Goal: Task Accomplishment & Management: Manage account settings

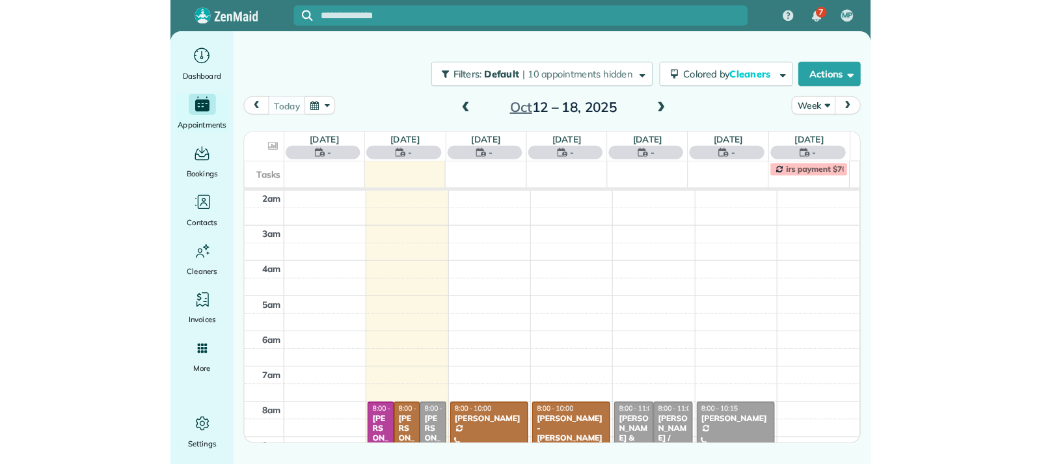
scroll to position [170, 0]
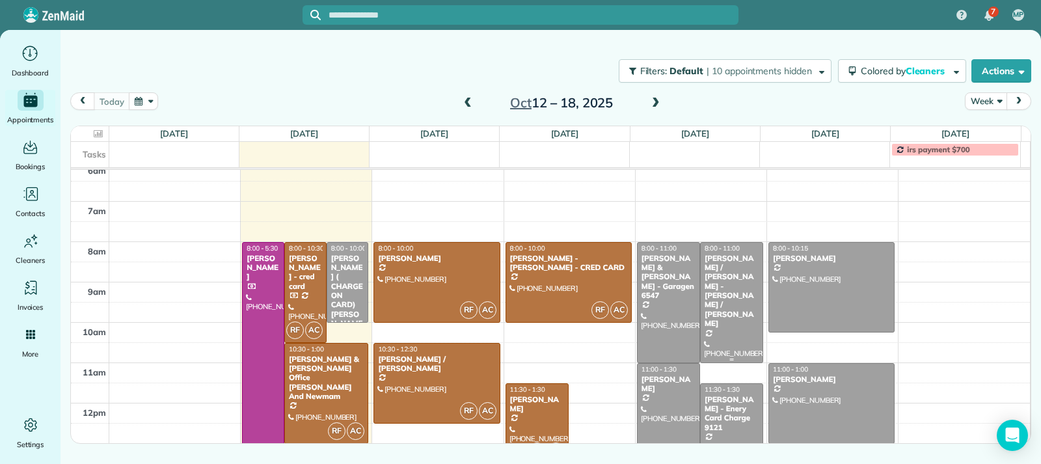
click at [672, 315] on div at bounding box center [731, 303] width 62 height 120
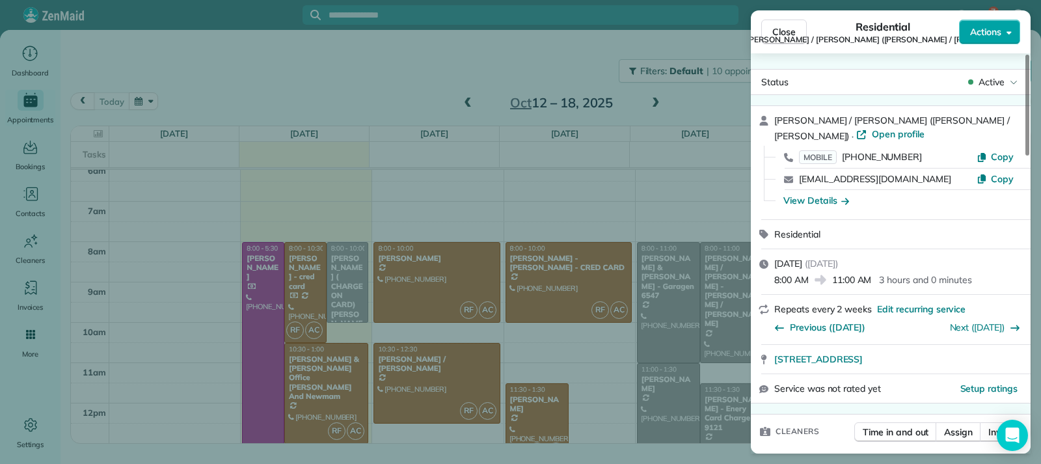
click at [672, 33] on span "Actions" at bounding box center [985, 31] width 31 height 13
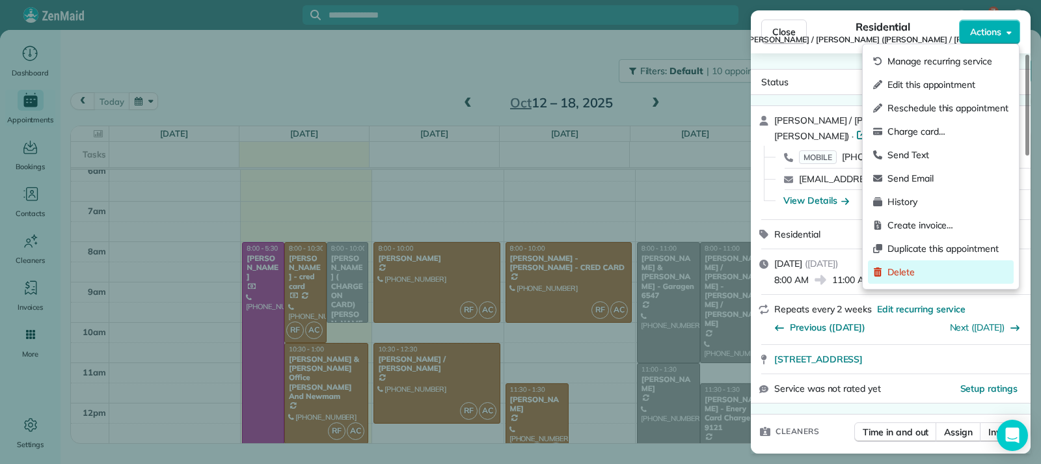
click at [672, 269] on span "Delete" at bounding box center [947, 271] width 121 height 13
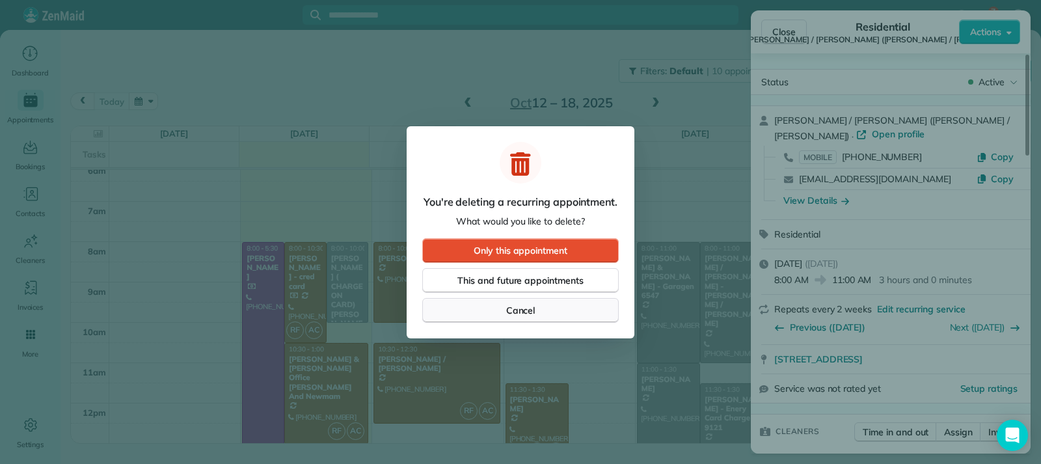
click at [526, 311] on span "Cancel" at bounding box center [520, 310] width 29 height 13
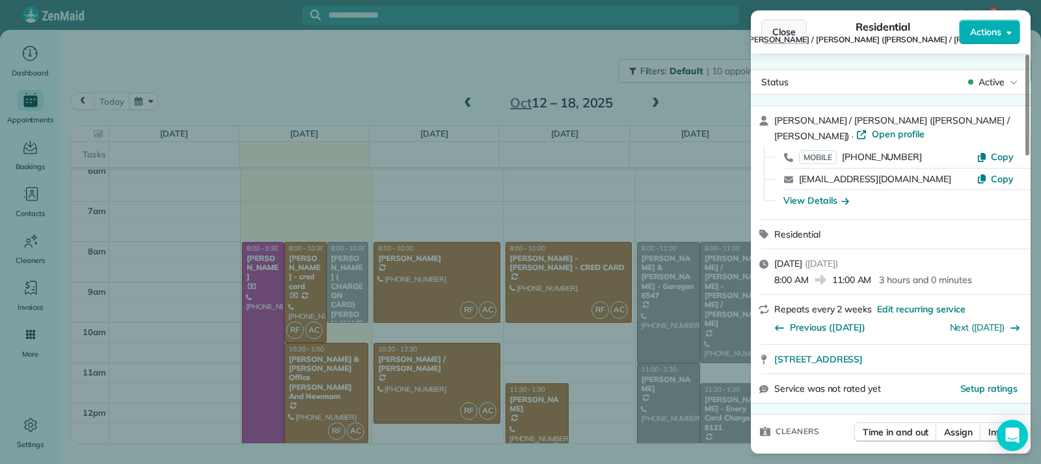
click at [672, 33] on span "Close" at bounding box center [783, 31] width 23 height 13
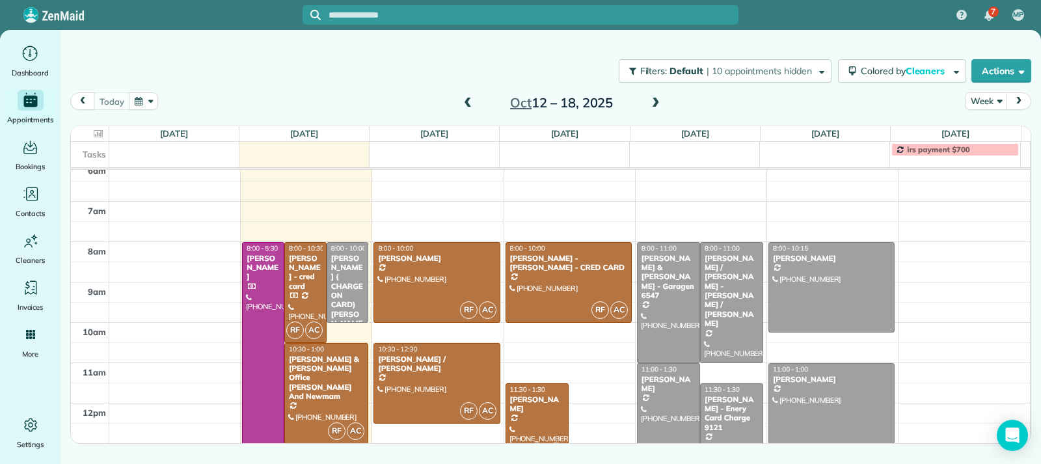
click at [470, 101] on span at bounding box center [467, 104] width 14 height 12
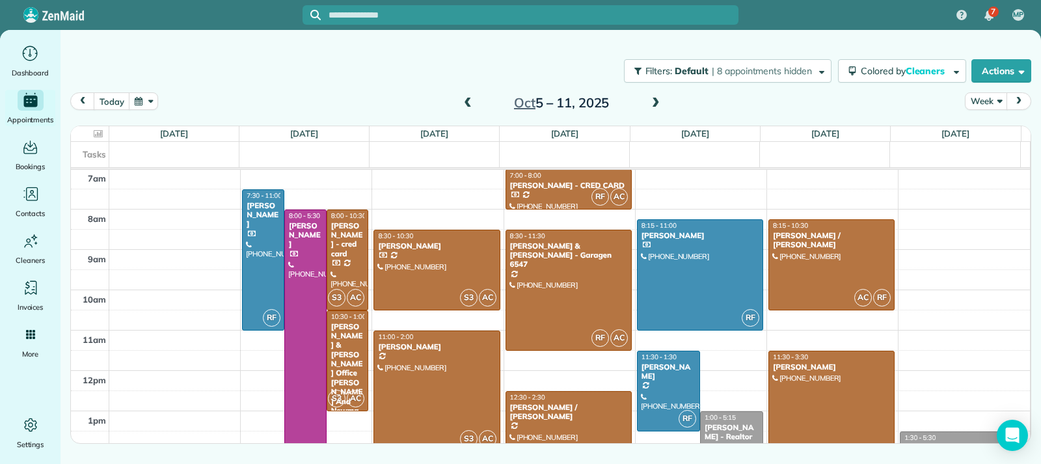
click at [649, 103] on span at bounding box center [655, 104] width 14 height 12
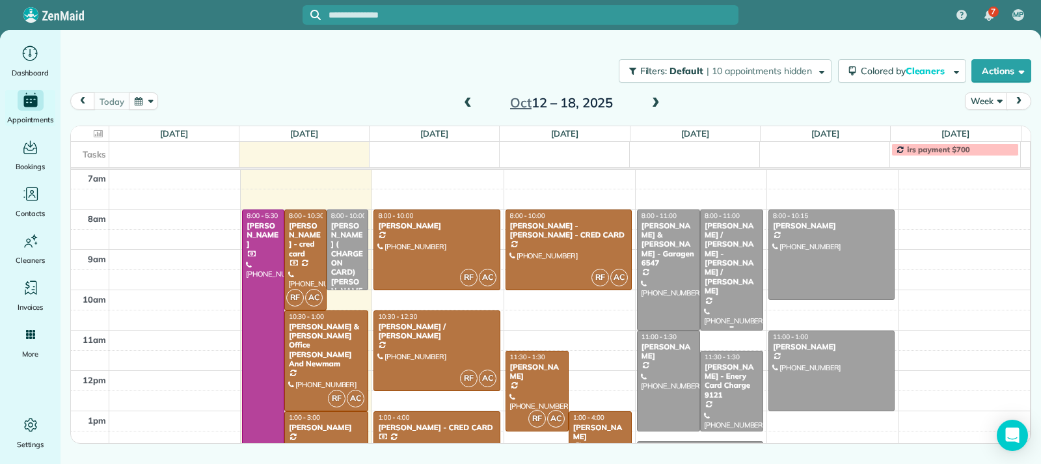
click at [672, 303] on div at bounding box center [731, 270] width 62 height 120
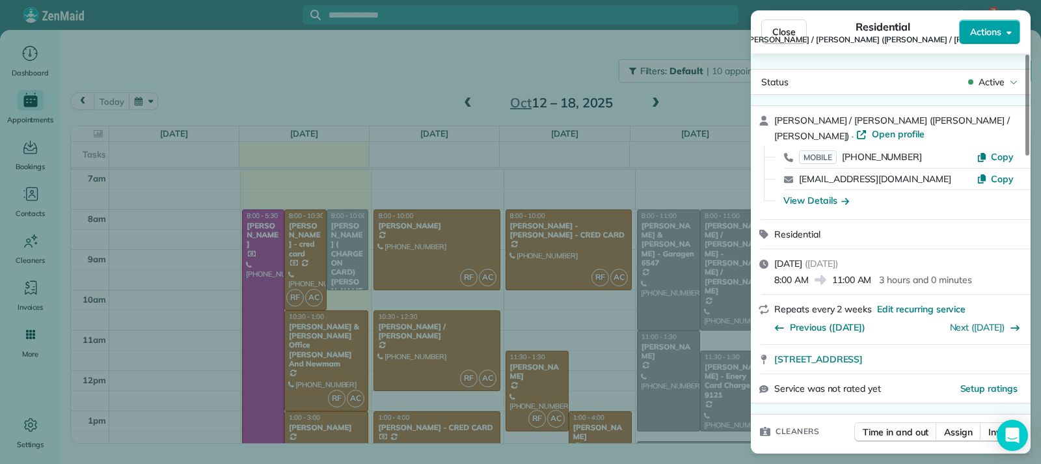
click at [672, 34] on span "Actions" at bounding box center [985, 31] width 31 height 13
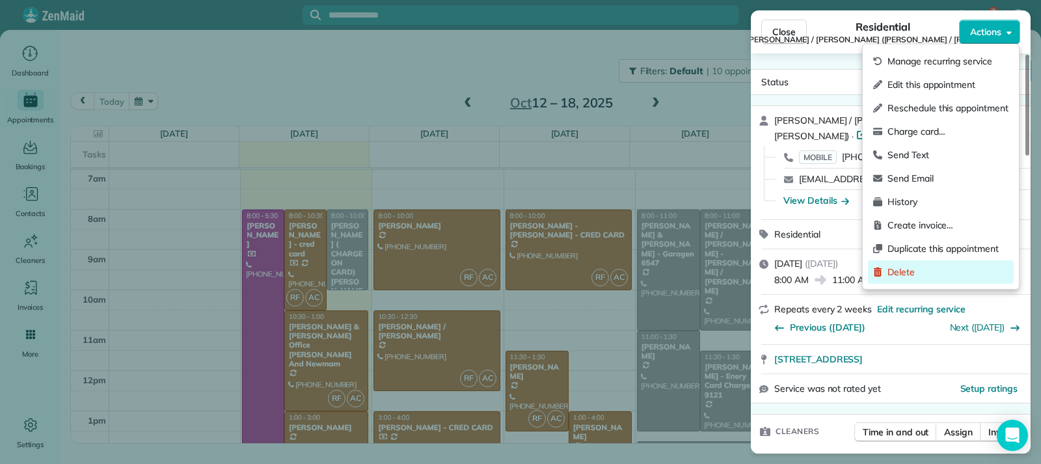
click at [672, 268] on span "Delete" at bounding box center [947, 271] width 121 height 13
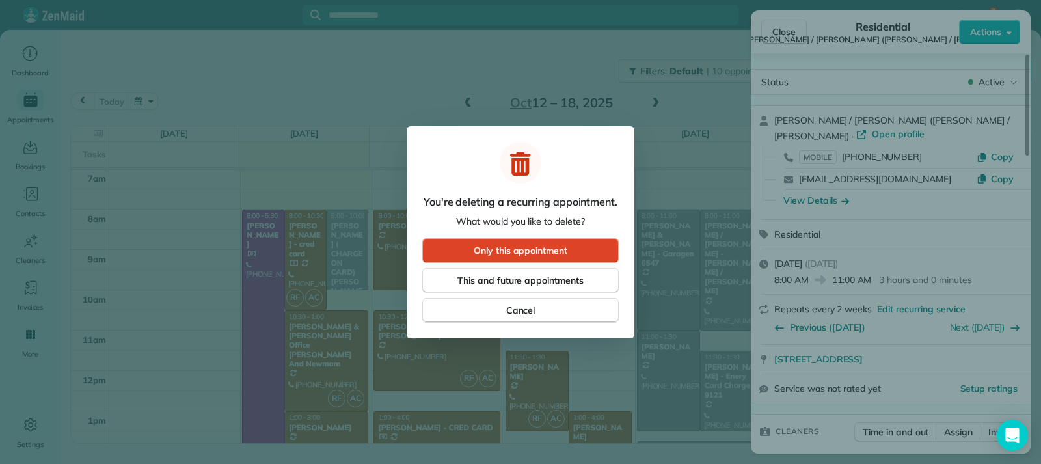
click at [530, 245] on span "Only this appointment" at bounding box center [520, 250] width 94 height 13
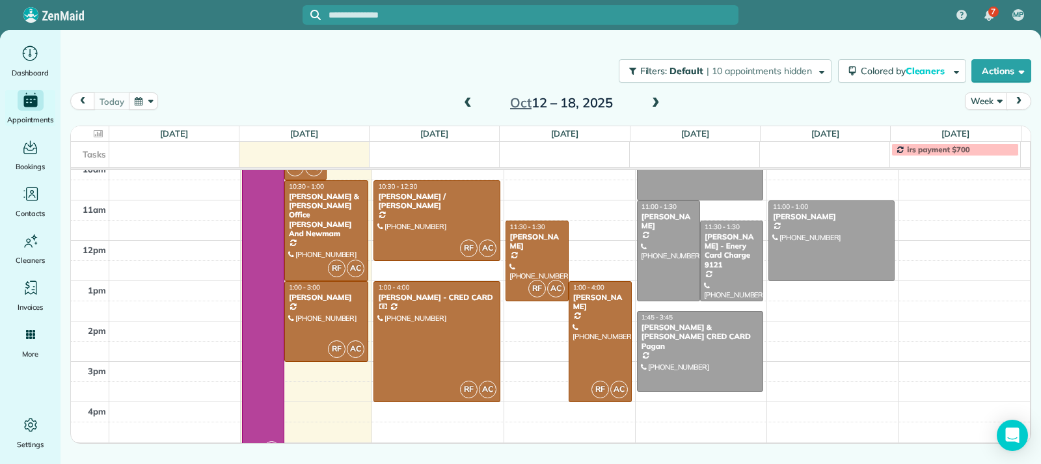
scroll to position [267, 0]
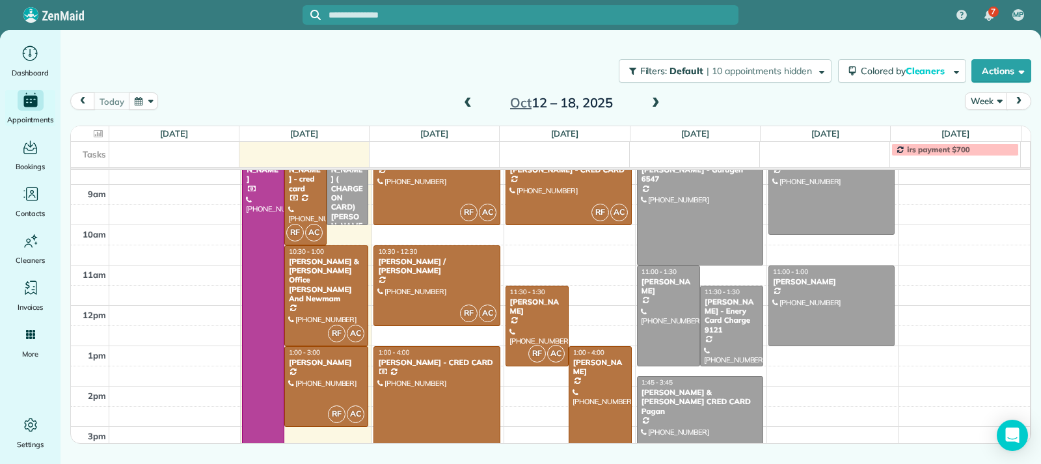
click at [656, 106] on span at bounding box center [655, 104] width 14 height 12
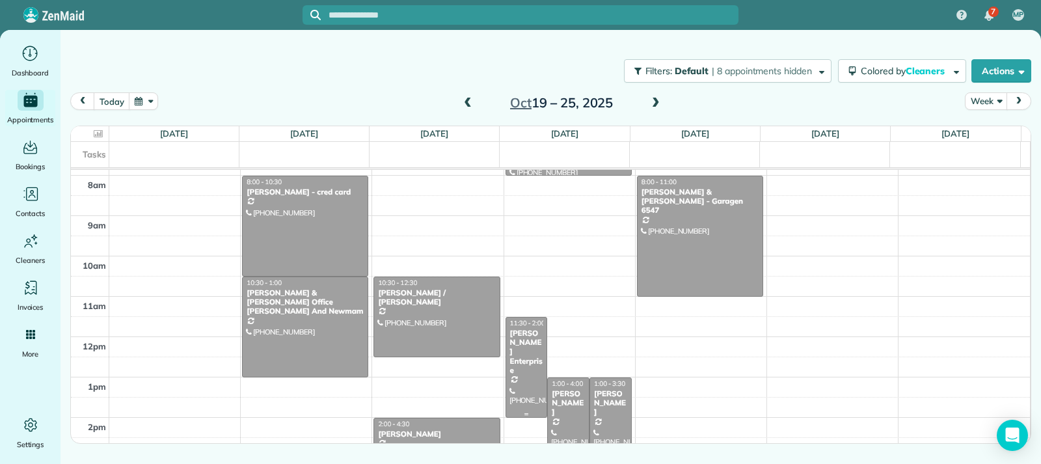
scroll to position [235, 0]
click at [658, 100] on span at bounding box center [655, 104] width 14 height 12
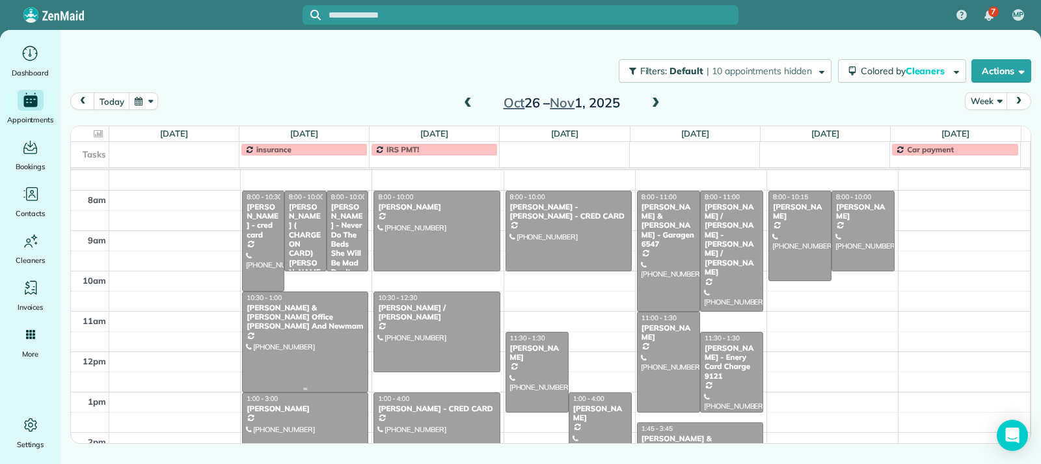
scroll to position [202, 0]
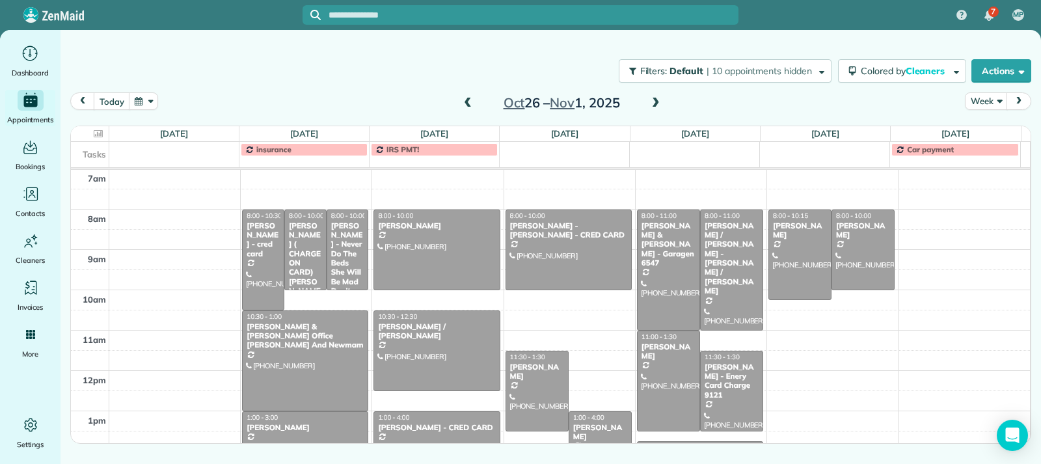
click at [470, 105] on span at bounding box center [467, 104] width 14 height 12
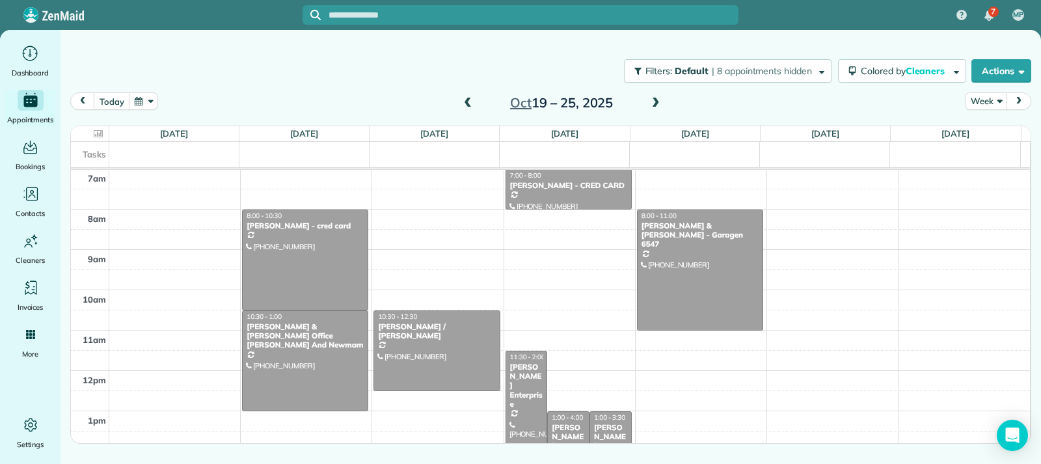
click at [470, 105] on span at bounding box center [467, 104] width 14 height 12
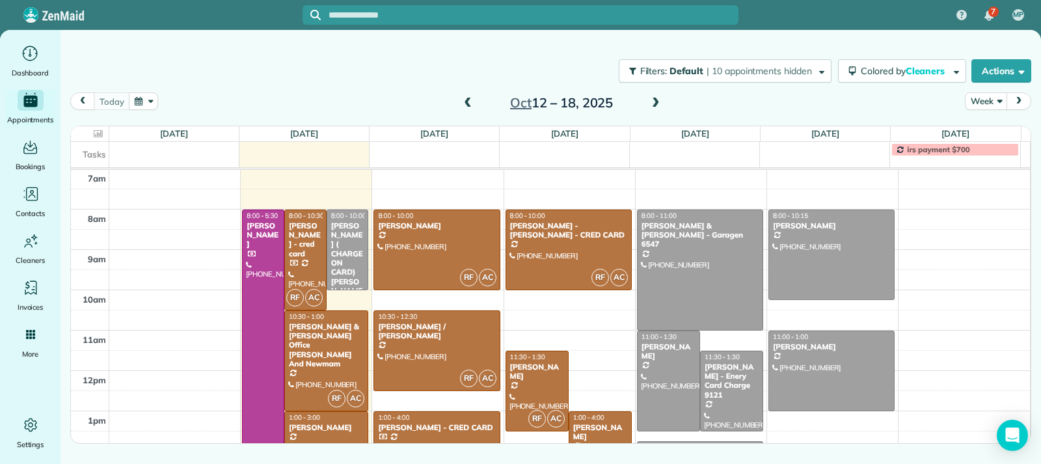
click at [476, 96] on div "[DATE] – [DATE]" at bounding box center [561, 102] width 208 height 21
click at [468, 104] on span at bounding box center [467, 104] width 14 height 12
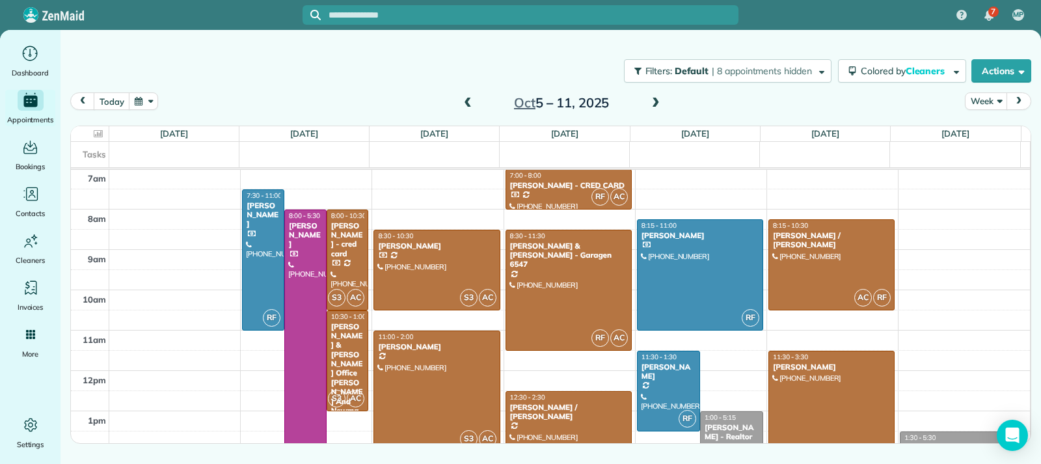
click at [468, 104] on span at bounding box center [467, 104] width 14 height 12
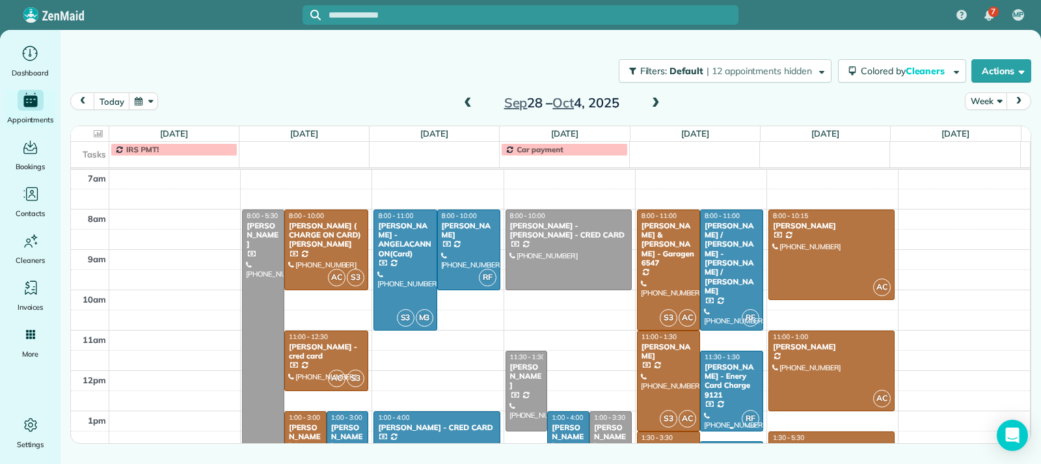
click at [672, 372] on div "[PERSON_NAME] - Enery Card Charge 9121" at bounding box center [731, 381] width 55 height 38
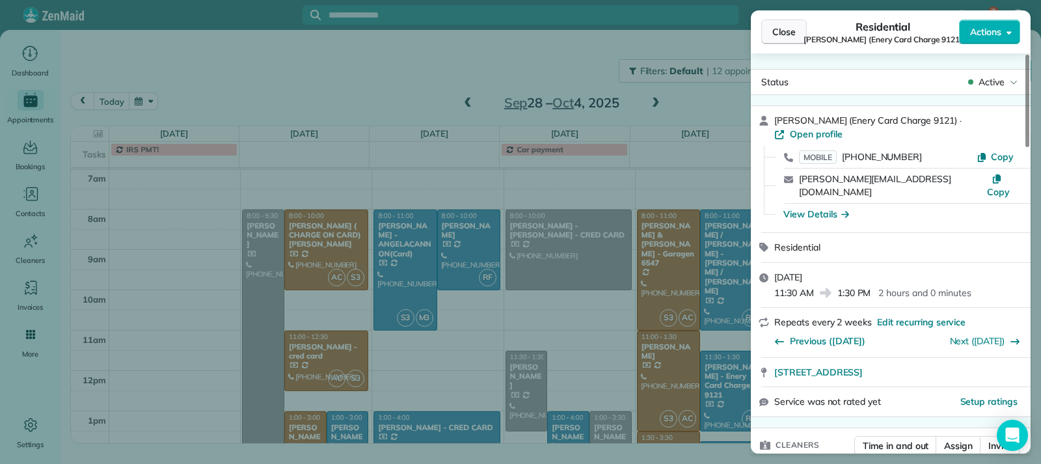
click at [672, 33] on span "Close" at bounding box center [783, 31] width 23 height 13
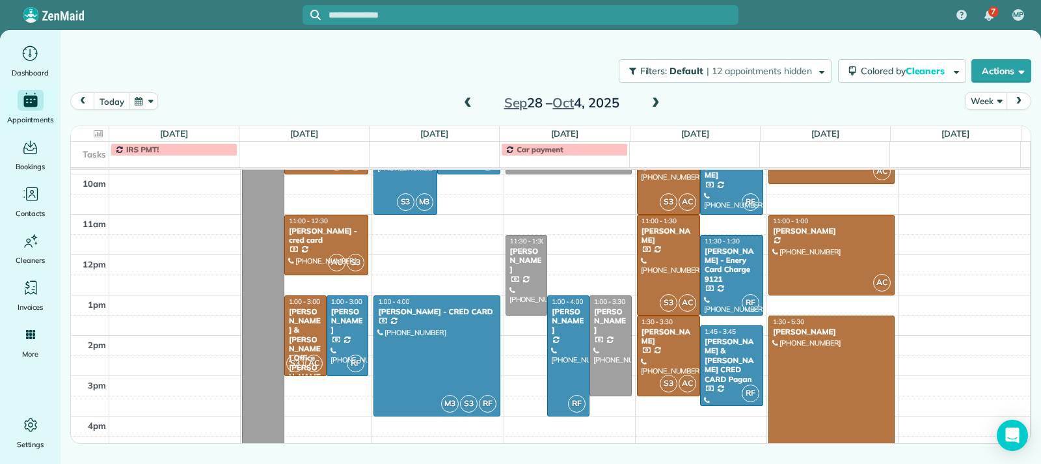
scroll to position [332, 0]
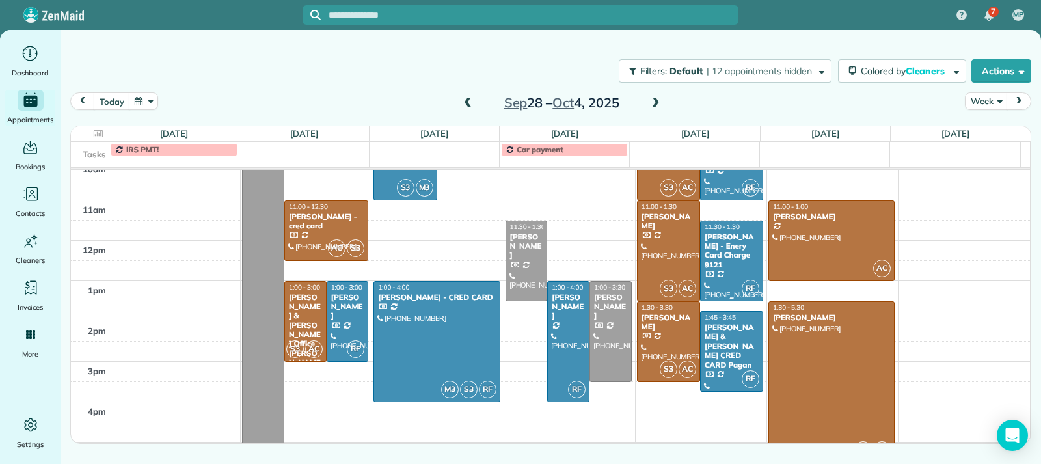
click at [672, 267] on div at bounding box center [731, 260] width 62 height 79
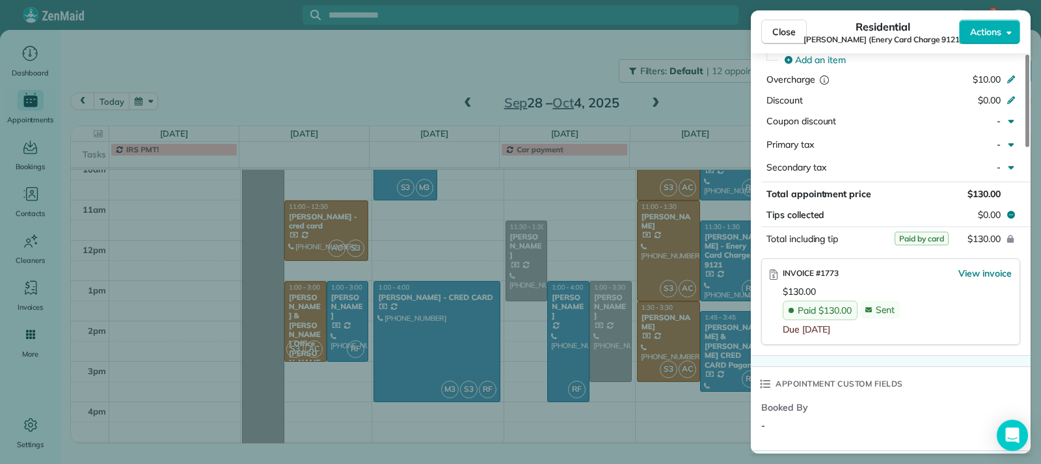
scroll to position [719, 0]
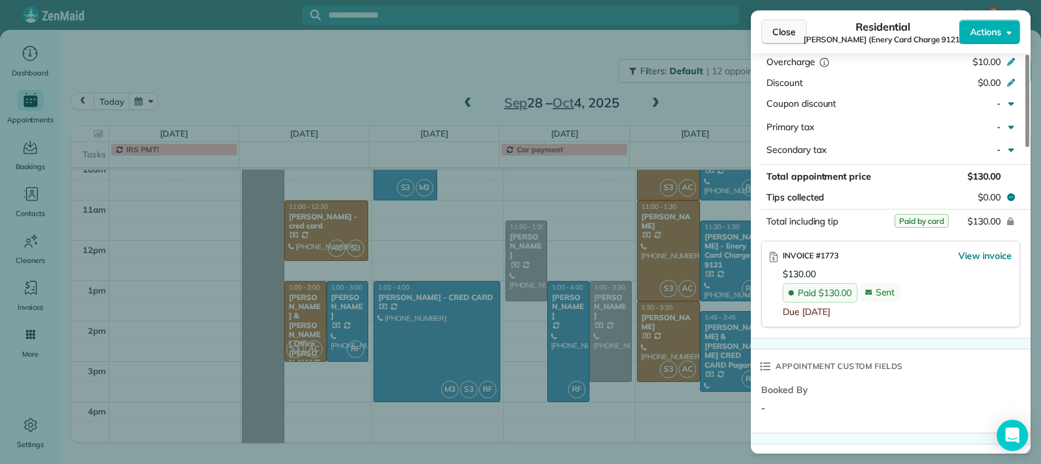
click at [672, 34] on span "Close" at bounding box center [783, 31] width 23 height 13
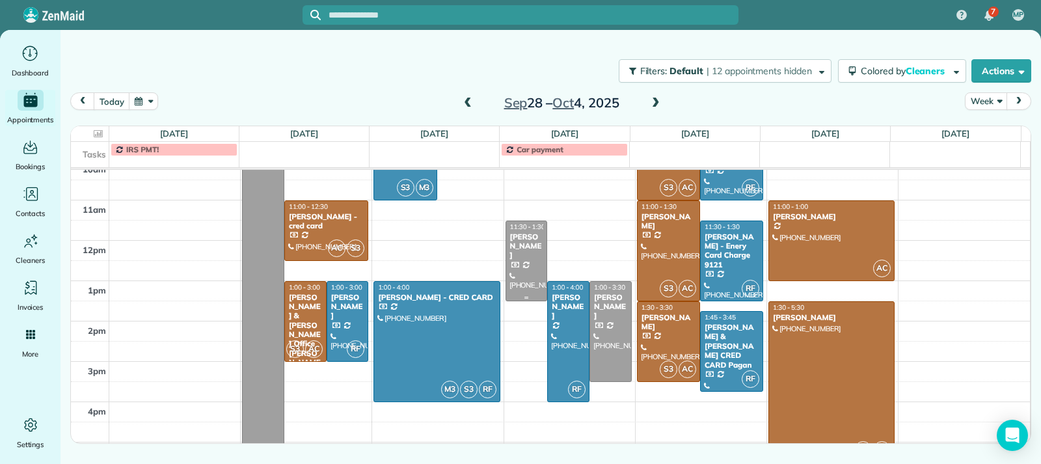
click at [524, 248] on div "[PERSON_NAME]" at bounding box center [526, 246] width 34 height 28
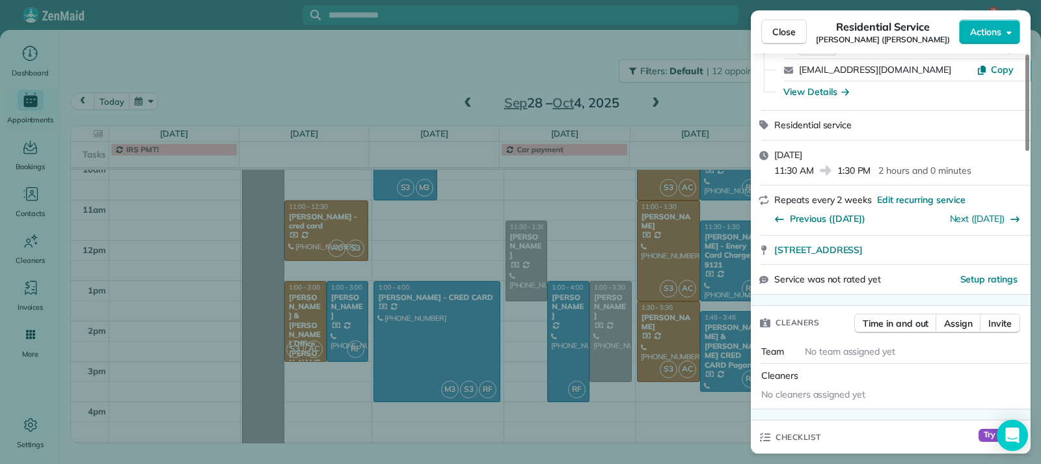
scroll to position [66, 0]
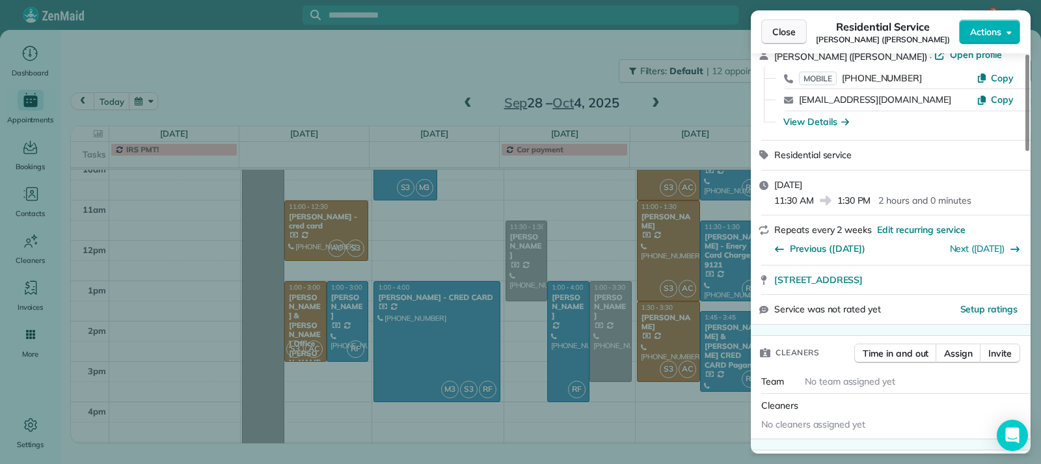
click at [672, 31] on span "Close" at bounding box center [783, 31] width 23 height 13
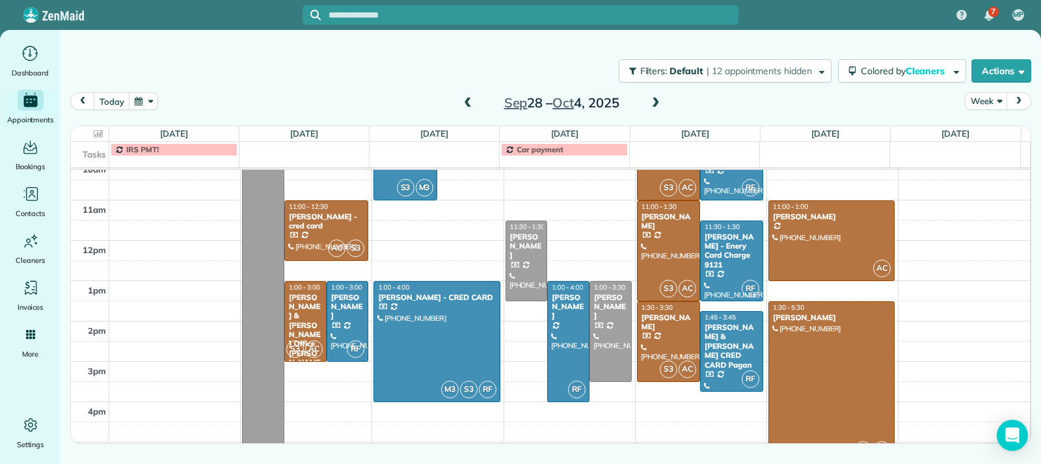
click at [651, 102] on span at bounding box center [655, 104] width 14 height 12
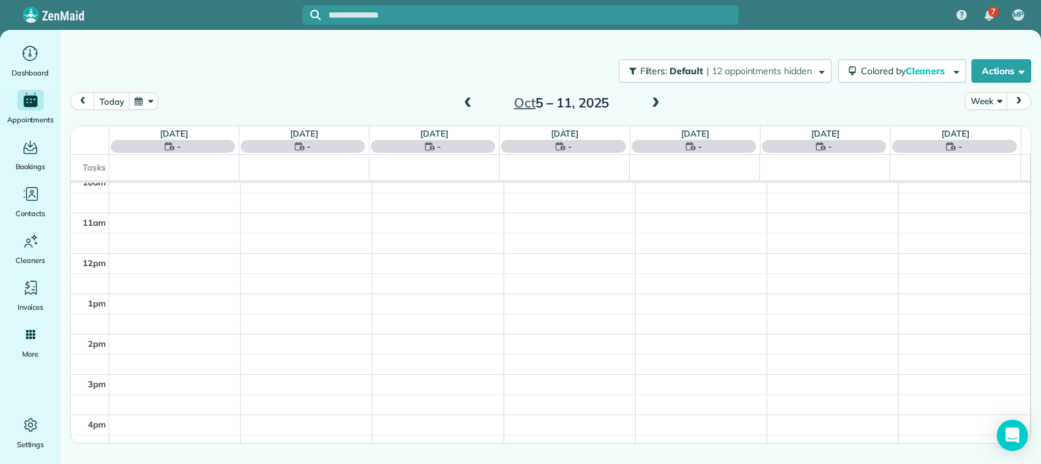
scroll to position [202, 0]
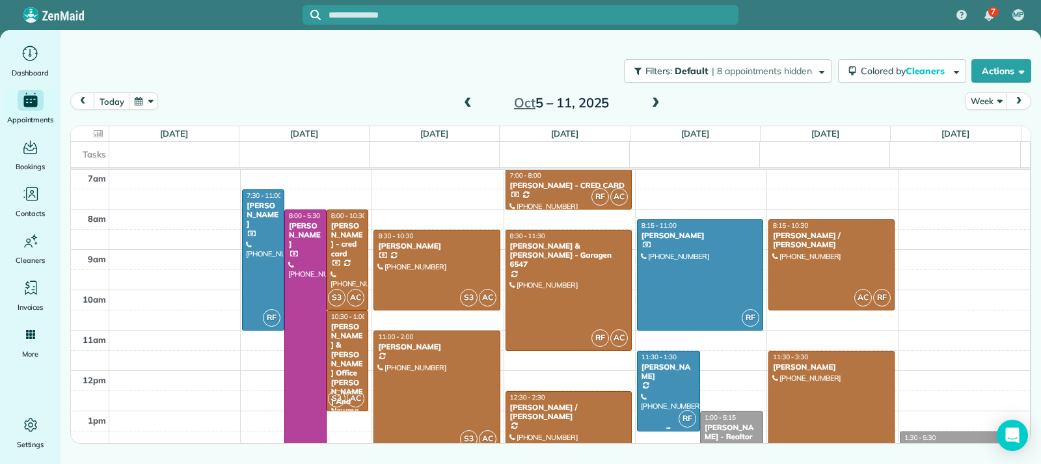
click at [655, 375] on div "[PERSON_NAME]" at bounding box center [668, 371] width 55 height 19
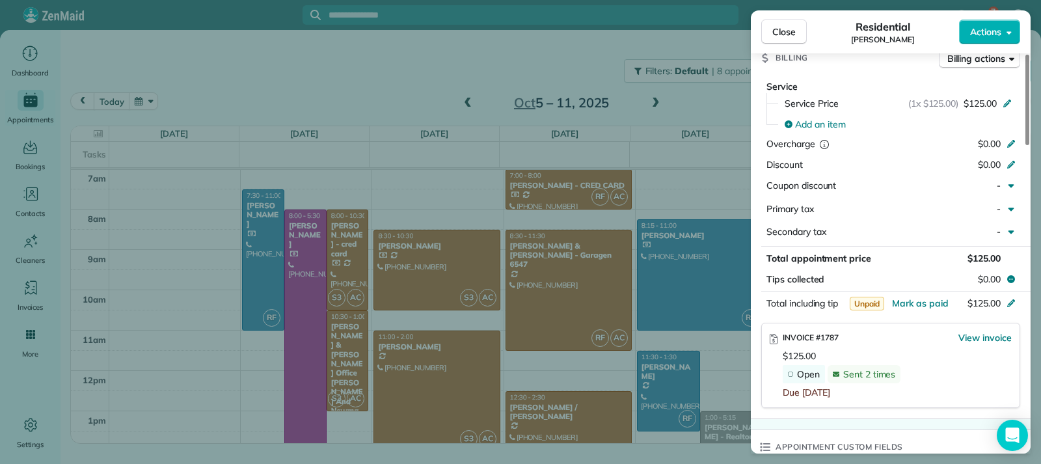
scroll to position [653, 0]
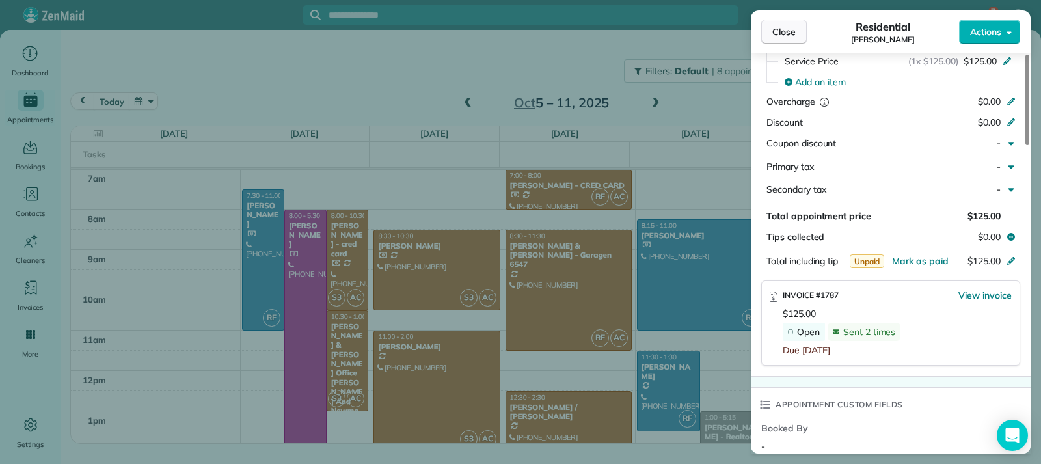
click at [672, 29] on span "Close" at bounding box center [783, 31] width 23 height 13
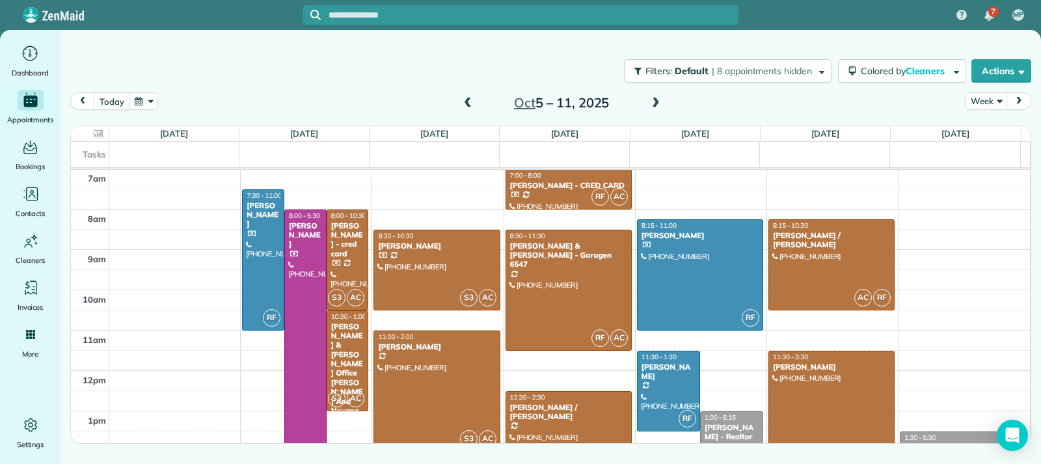
click at [672, 403] on div at bounding box center [831, 431] width 125 height 160
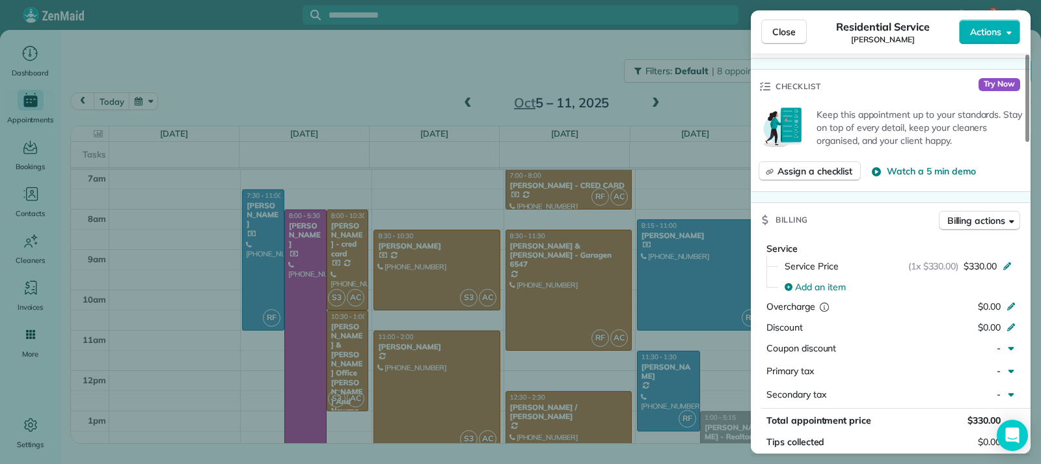
scroll to position [522, 0]
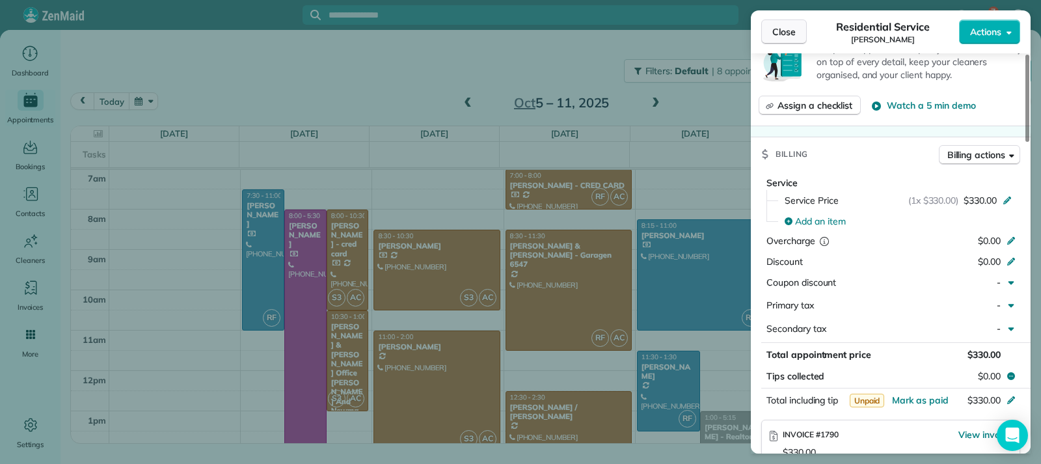
click at [672, 33] on span "Close" at bounding box center [783, 31] width 23 height 13
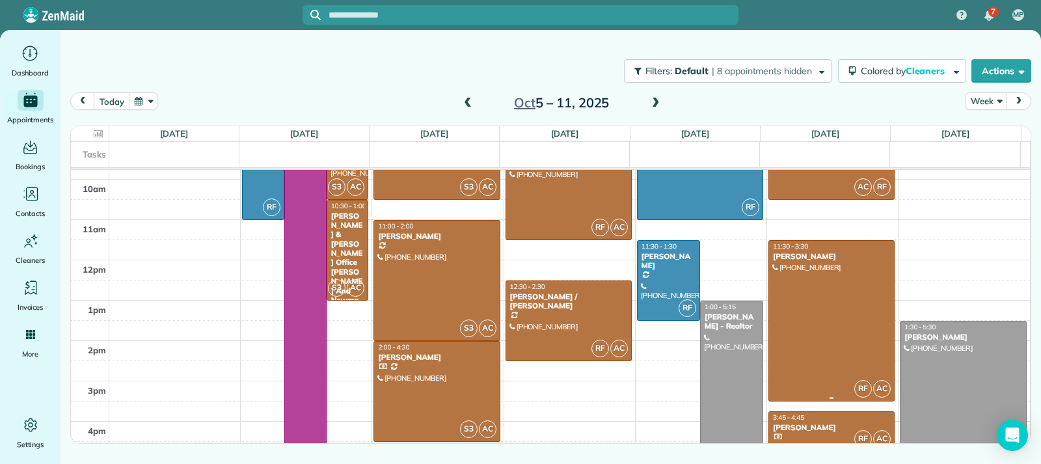
scroll to position [365, 0]
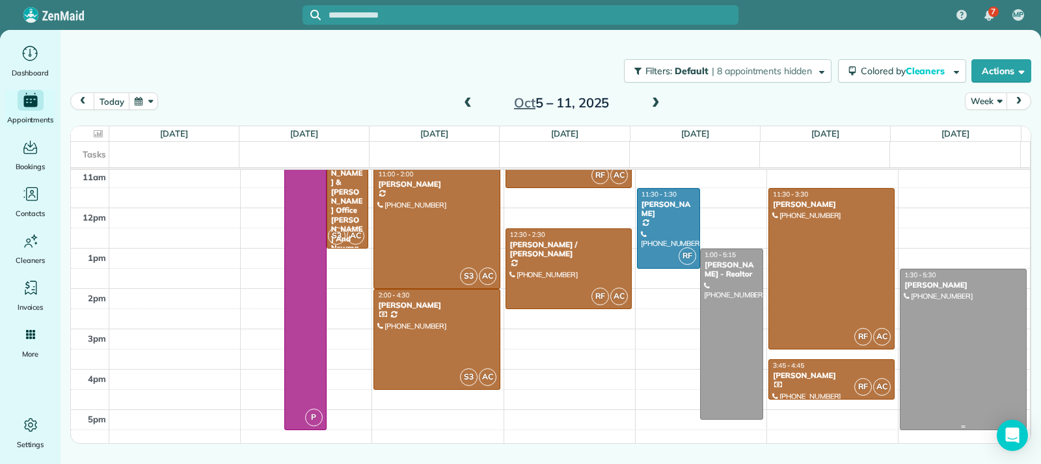
click at [672, 319] on div at bounding box center [963, 349] width 126 height 160
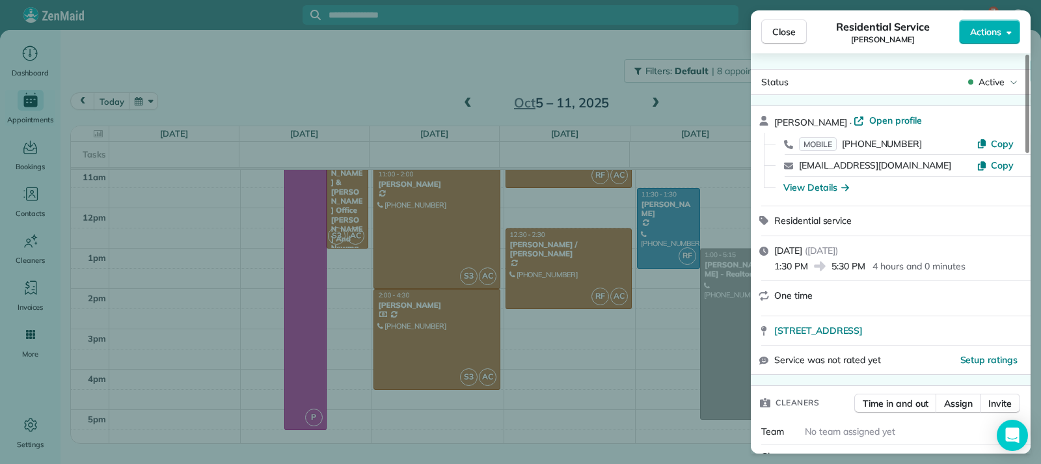
scroll to position [520, 0]
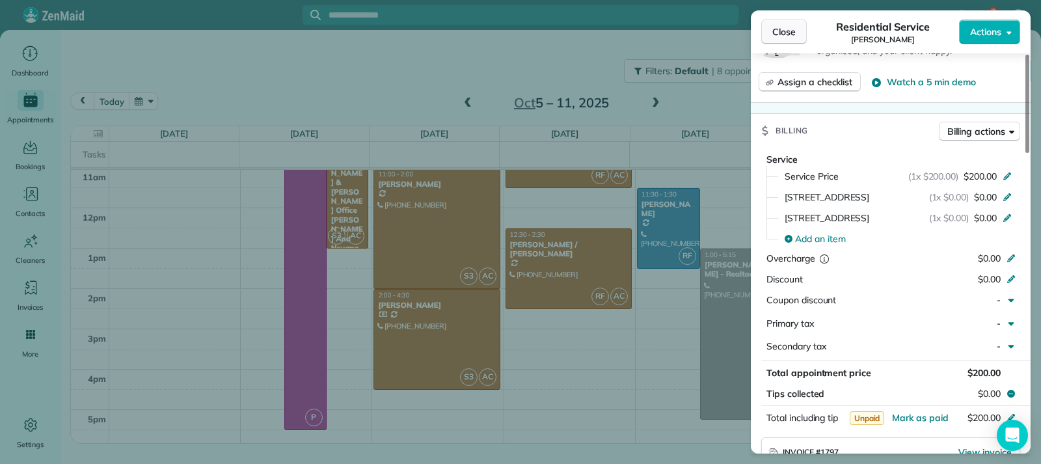
click at [672, 41] on button "Close" at bounding box center [784, 32] width 46 height 25
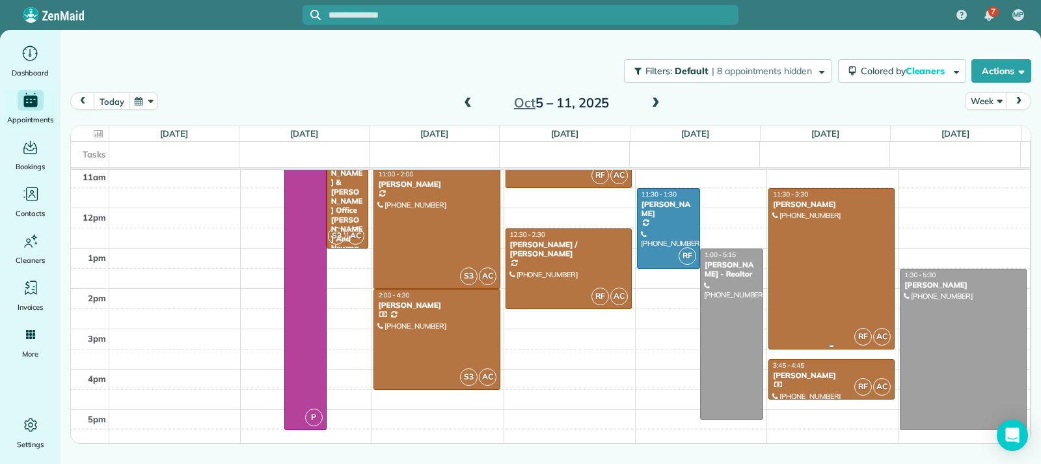
click at [672, 278] on div at bounding box center [831, 269] width 125 height 160
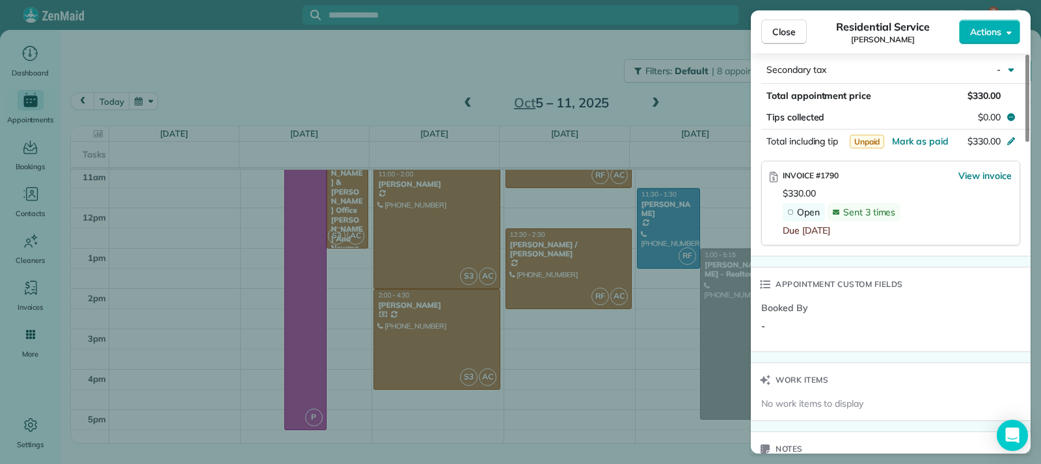
scroll to position [782, 0]
click at [672, 173] on span "View invoice" at bounding box center [984, 174] width 53 height 13
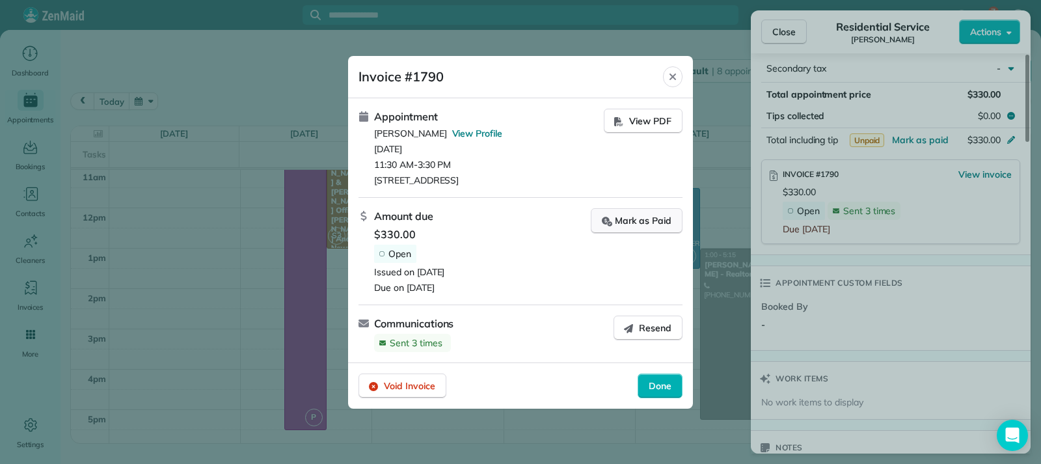
click at [631, 227] on div "Mark as Paid" at bounding box center [637, 221] width 70 height 14
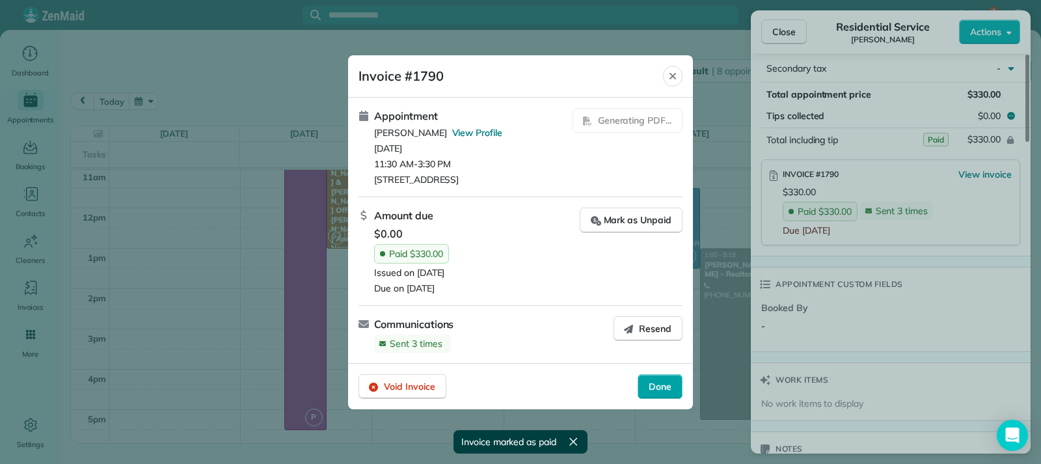
click at [672, 391] on div "Done" at bounding box center [659, 386] width 45 height 25
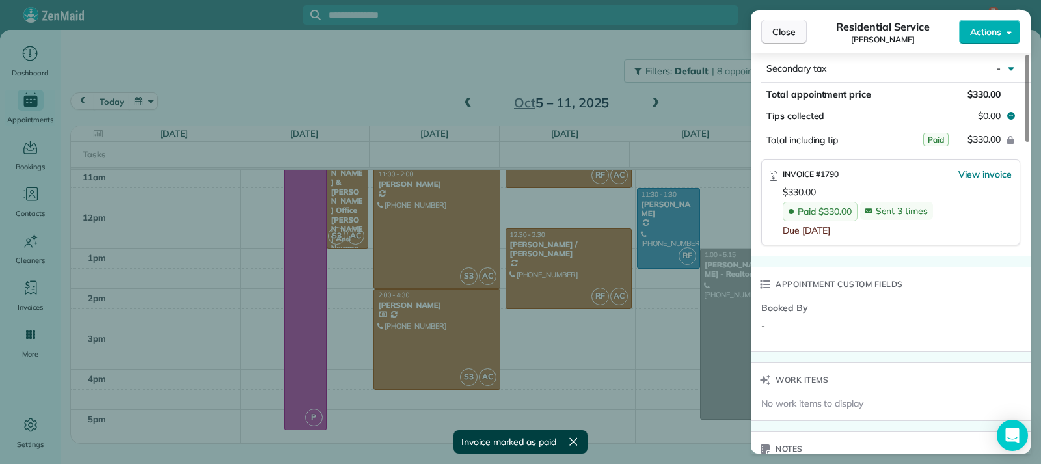
scroll to position [765, 0]
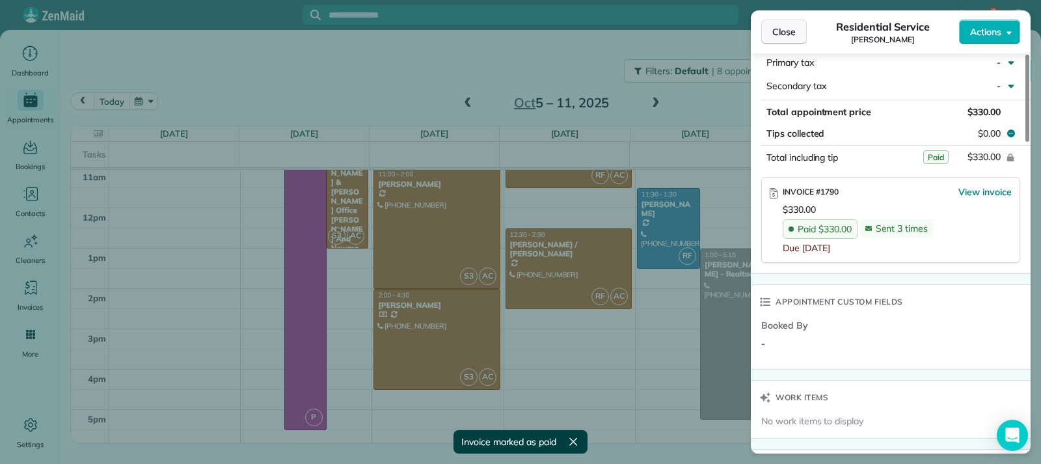
click at [672, 29] on span "Close" at bounding box center [783, 31] width 23 height 13
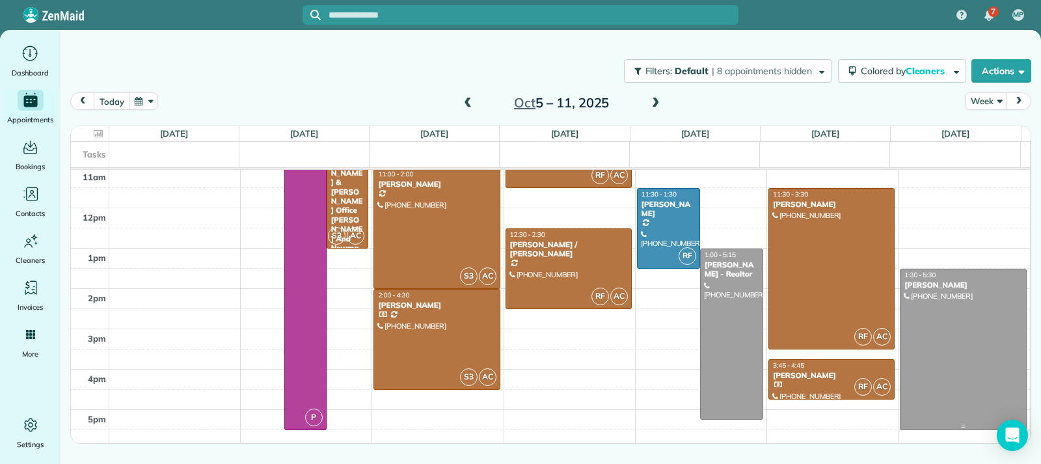
click at [672, 320] on div at bounding box center [963, 349] width 126 height 160
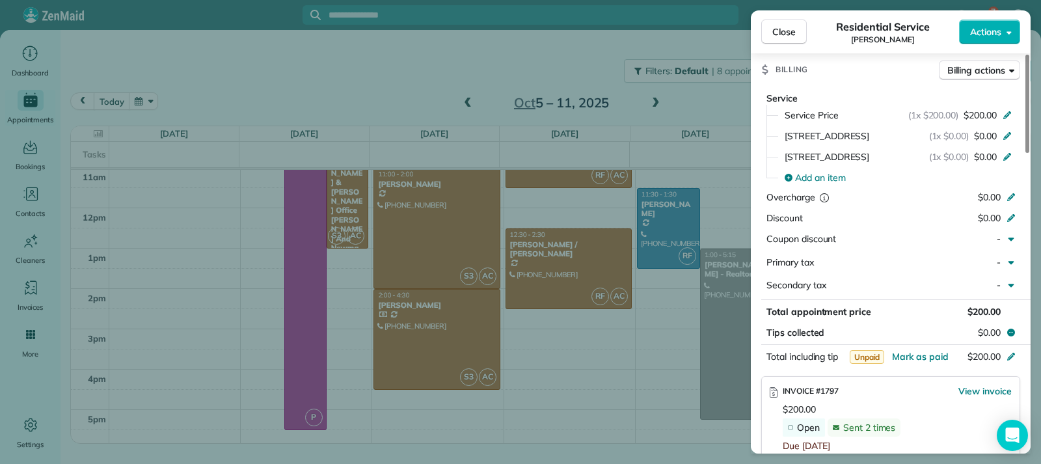
scroll to position [587, 0]
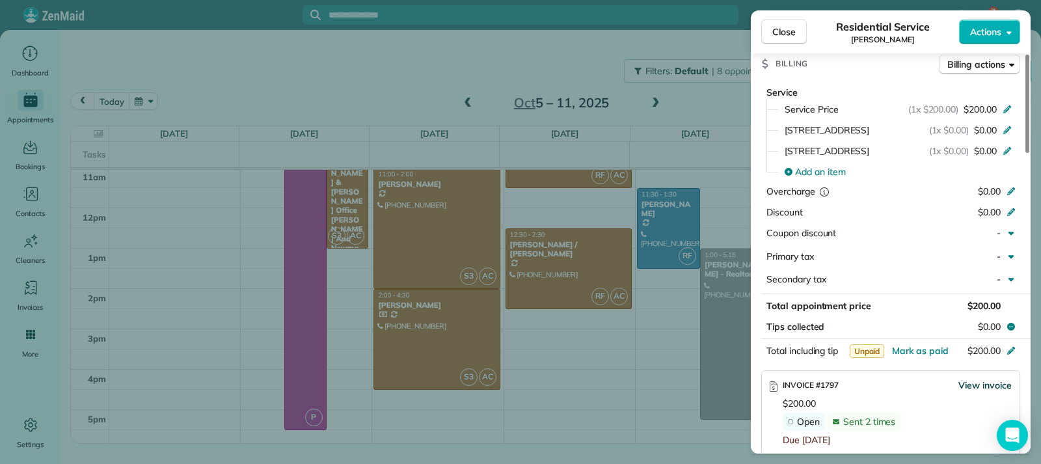
click at [672, 386] on span "View invoice" at bounding box center [984, 385] width 53 height 13
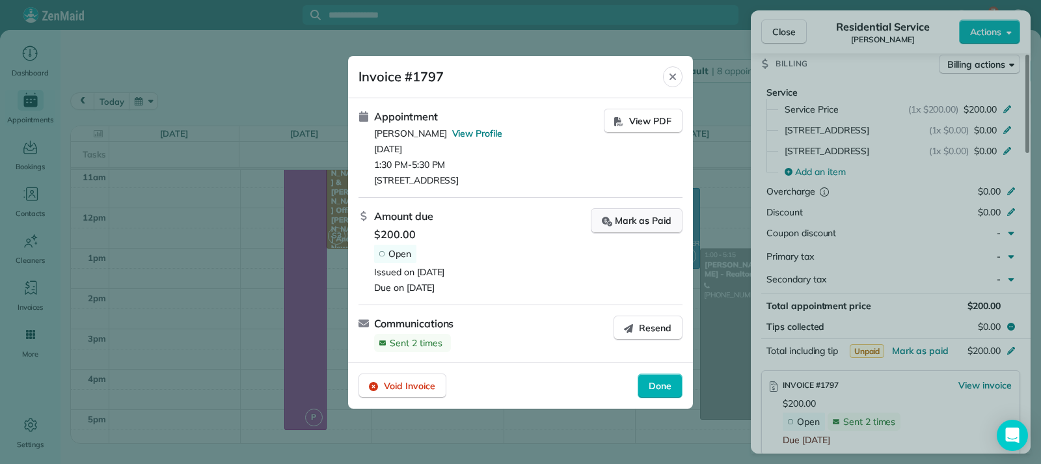
click at [619, 222] on div "Mark as Paid" at bounding box center [637, 221] width 70 height 14
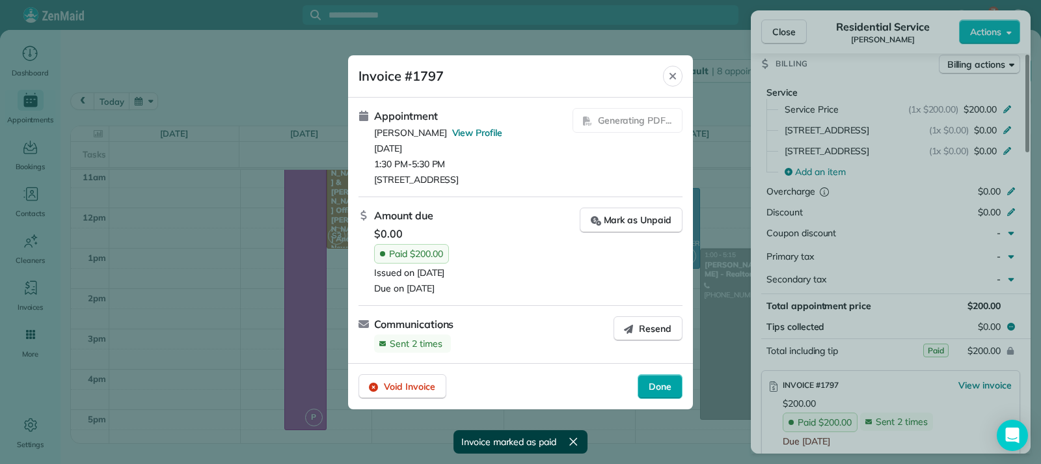
click at [657, 393] on span "Done" at bounding box center [659, 386] width 23 height 13
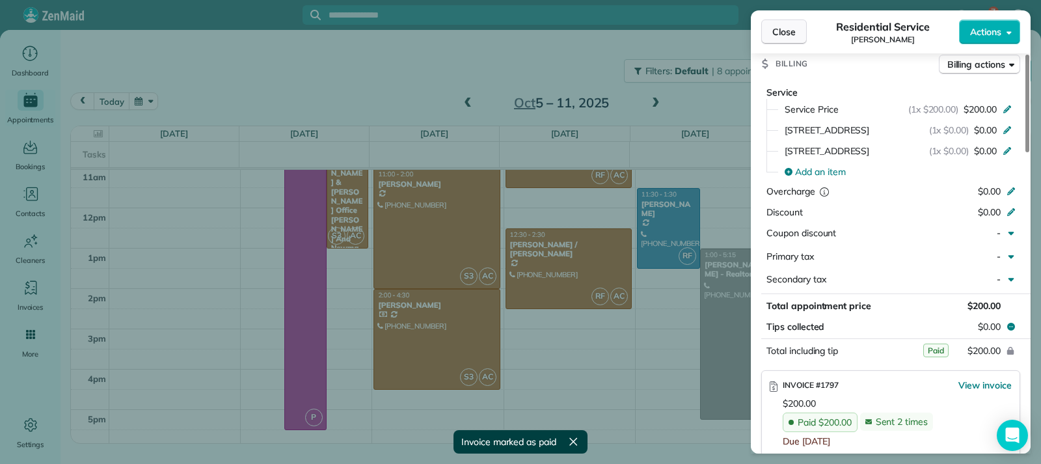
click at [672, 36] on button "Close" at bounding box center [784, 32] width 46 height 25
